Goal: Find specific page/section: Find specific page/section

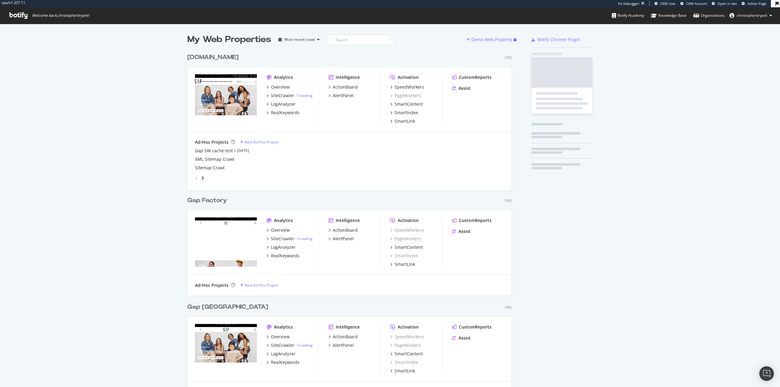
scroll to position [698, 325]
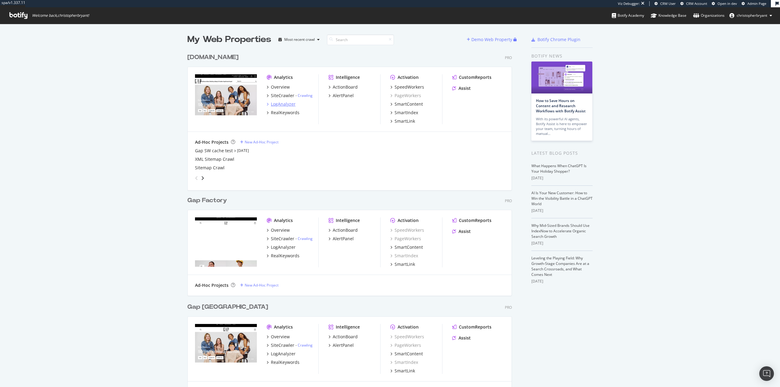
click at [276, 105] on div "LogAnalyzer" at bounding box center [283, 104] width 25 height 6
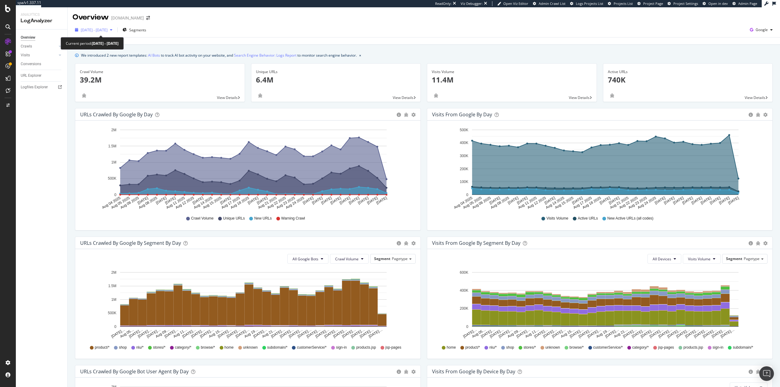
click at [87, 30] on span "[DATE] - [DATE]" at bounding box center [94, 29] width 27 height 5
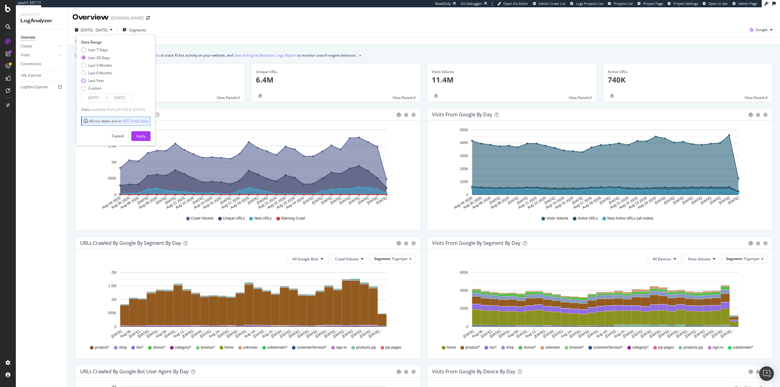
click at [94, 81] on div "Last Year" at bounding box center [96, 80] width 16 height 5
type input "[DATE]"
click at [146, 134] on div "Apply" at bounding box center [140, 135] width 9 height 5
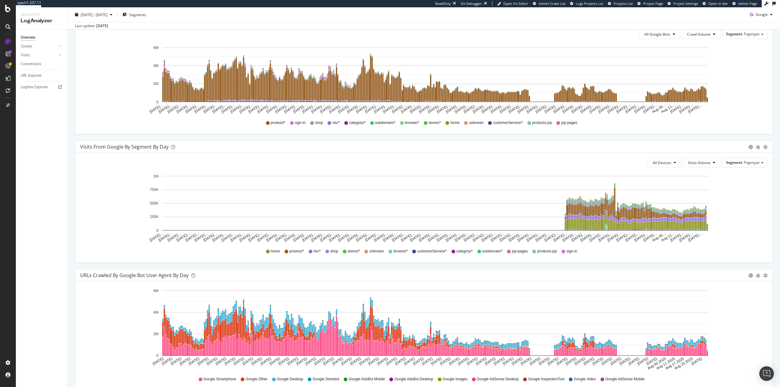
scroll to position [514, 0]
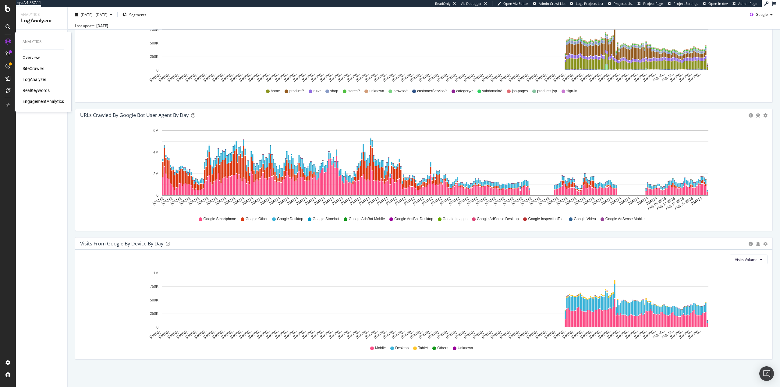
click at [32, 70] on div "SiteCrawler" at bounding box center [34, 69] width 22 height 6
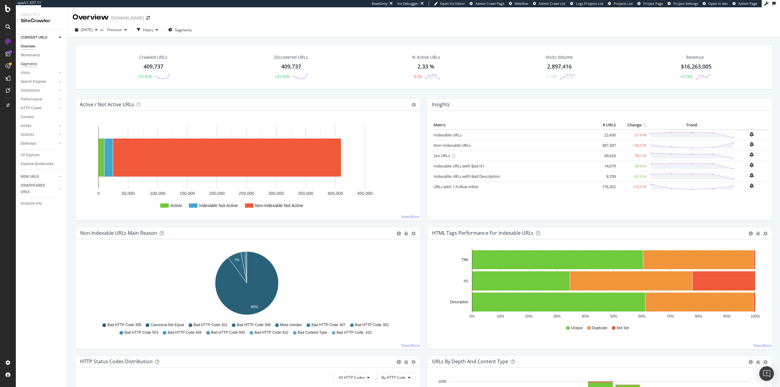
click at [34, 62] on div "Segments" at bounding box center [29, 64] width 16 height 6
